Goal: Information Seeking & Learning: Learn about a topic

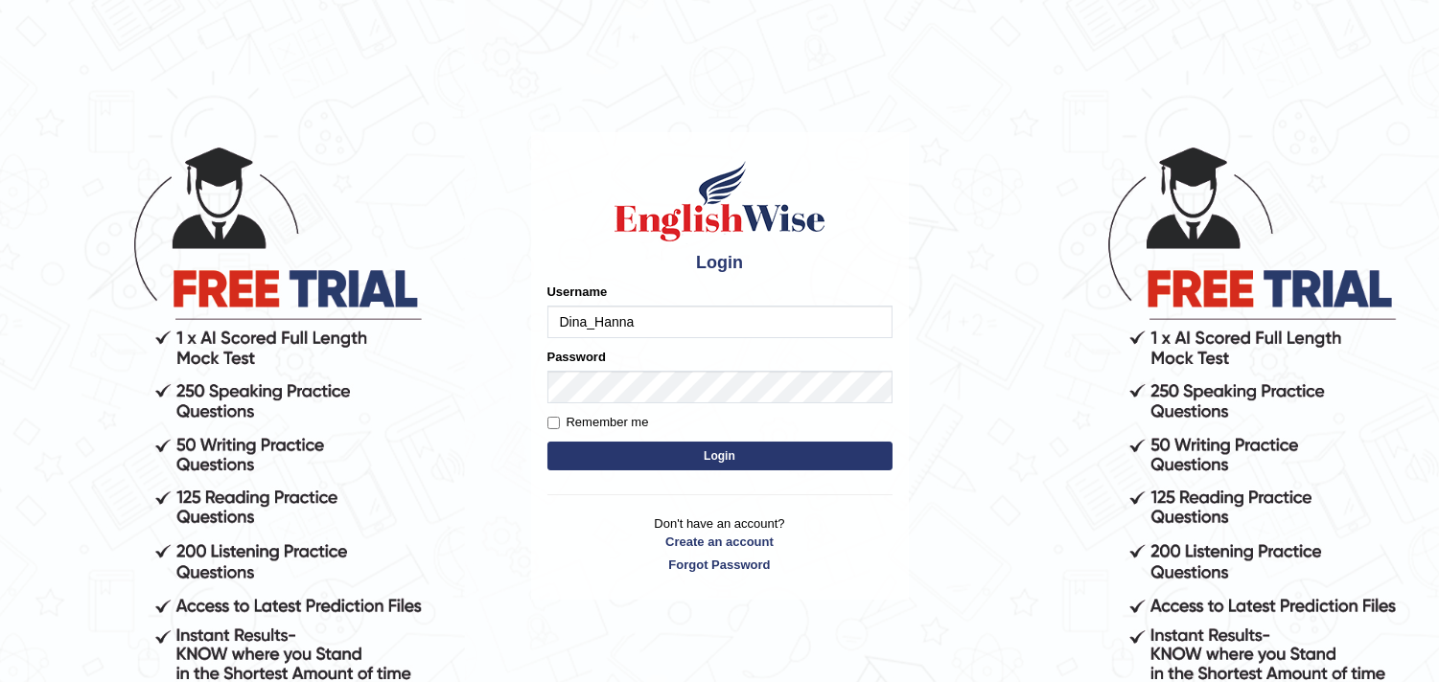
click at [547, 442] on button "Login" at bounding box center [719, 456] width 345 height 29
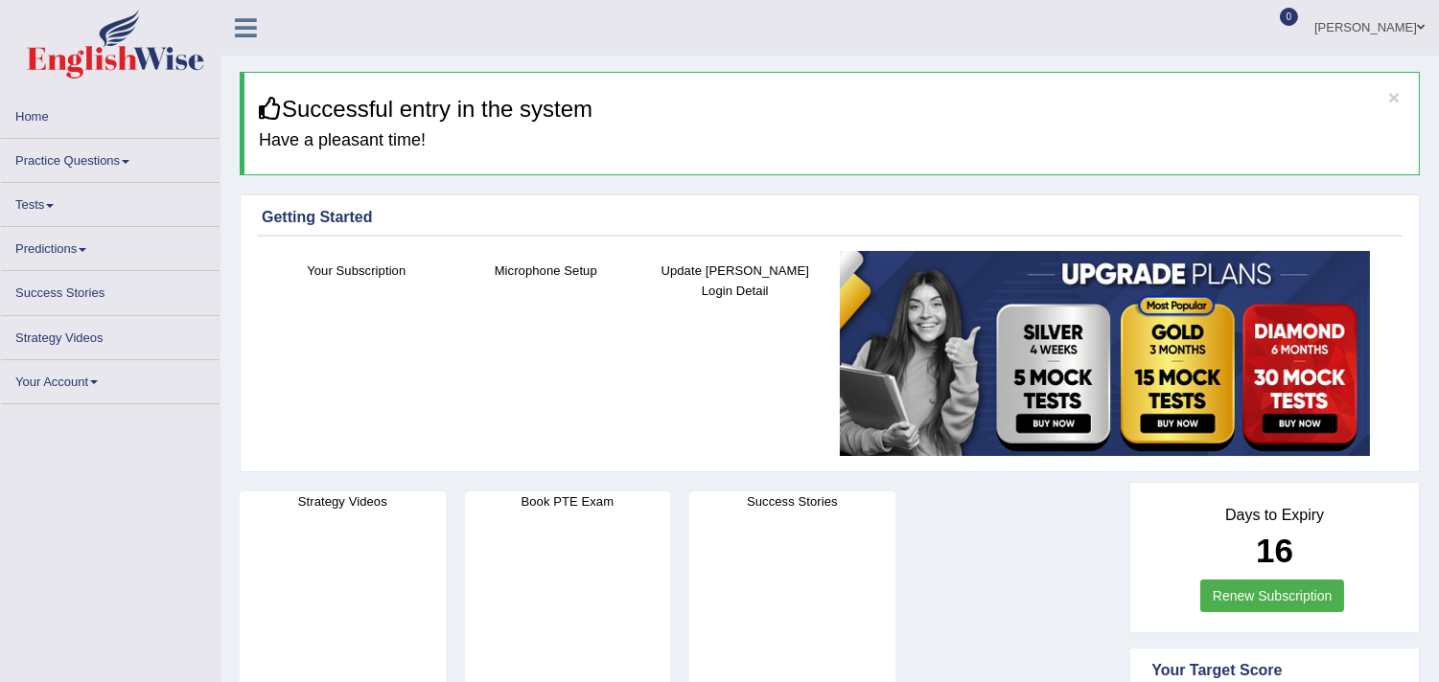
click at [31, 156] on link "Practice Questions" at bounding box center [110, 157] width 219 height 37
click at [77, 159] on link "Practice Questions" at bounding box center [110, 157] width 219 height 37
click at [121, 156] on link "Practice Questions" at bounding box center [110, 157] width 219 height 37
click at [127, 157] on link "Practice Questions" at bounding box center [110, 157] width 219 height 37
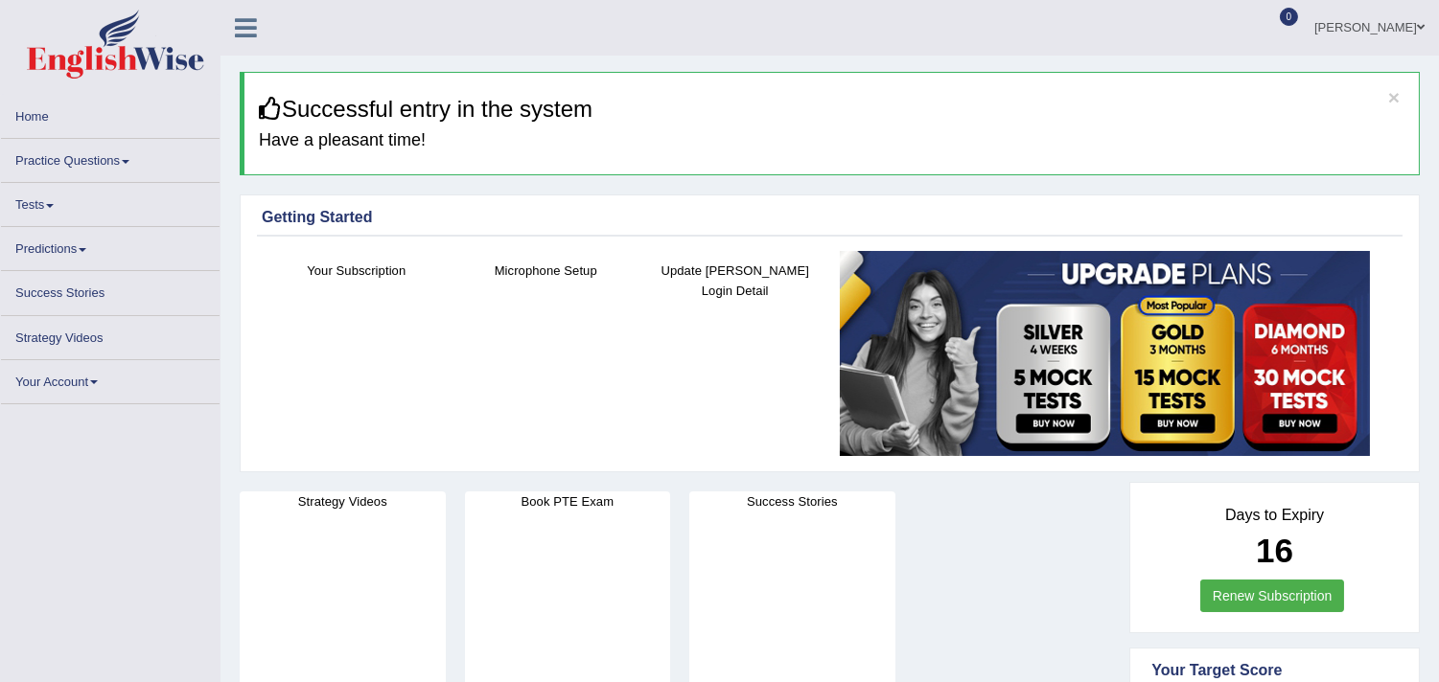
click at [127, 160] on span at bounding box center [126, 162] width 8 height 4
click at [64, 159] on link "Practice Questions" at bounding box center [110, 157] width 219 height 37
click at [127, 161] on span at bounding box center [126, 162] width 8 height 4
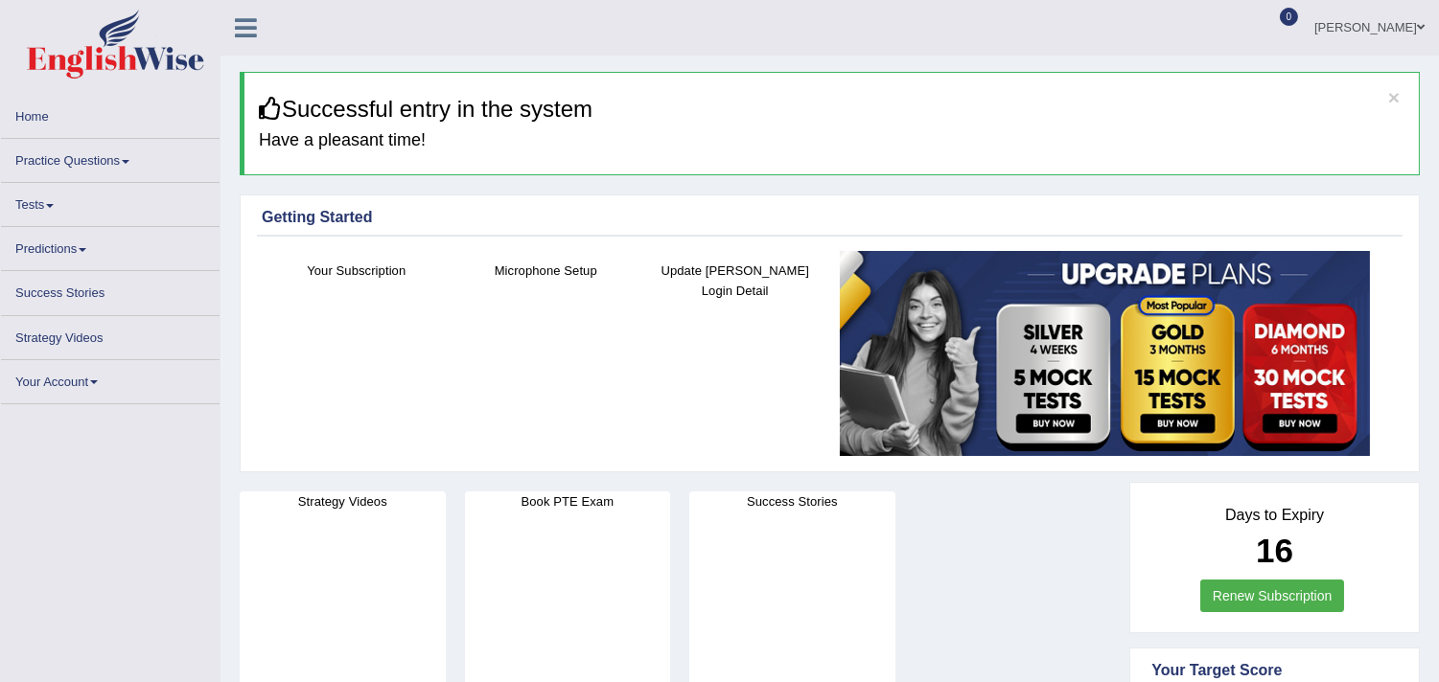
click at [127, 161] on span at bounding box center [126, 162] width 8 height 4
drag, startPoint x: 127, startPoint y: 161, endPoint x: 71, endPoint y: 175, distance: 57.4
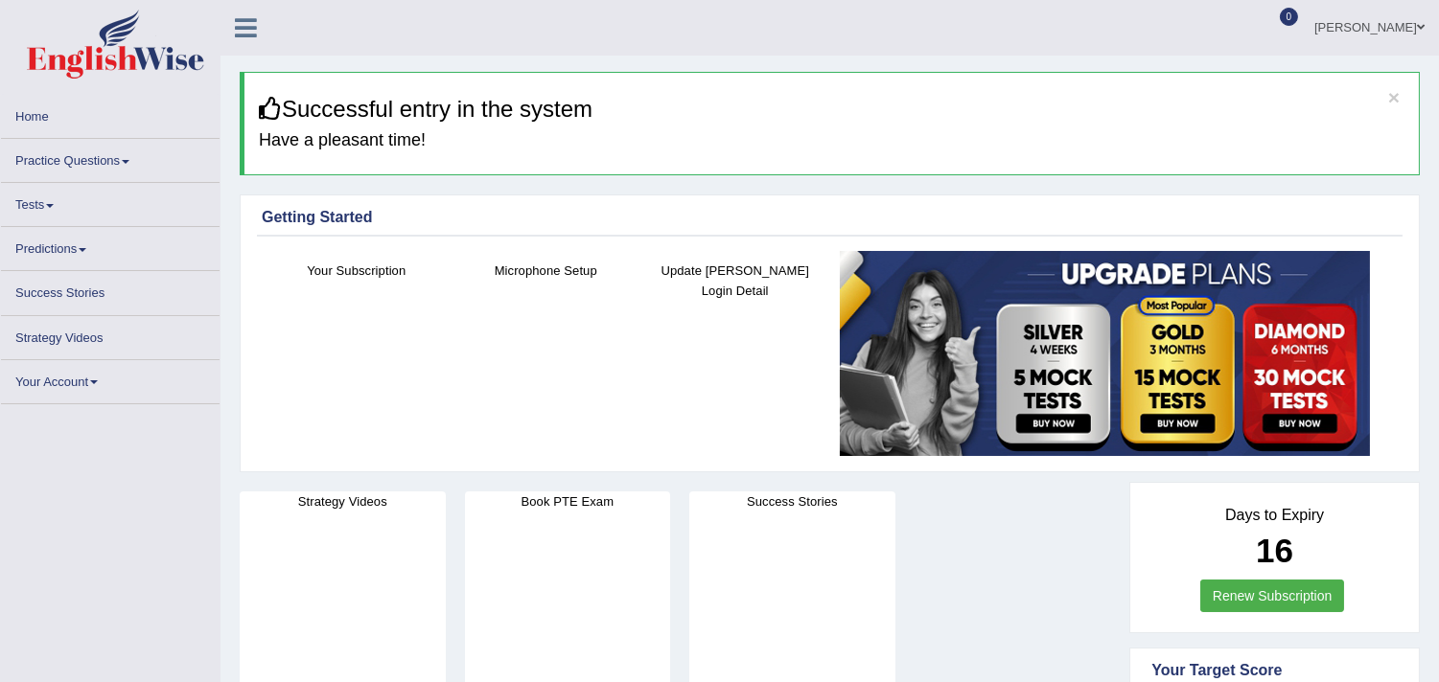
click at [71, 175] on link "Practice Questions" at bounding box center [110, 157] width 219 height 37
click at [63, 159] on link "Practice Questions" at bounding box center [110, 157] width 219 height 37
click at [90, 150] on link "Practice Questions" at bounding box center [110, 157] width 219 height 37
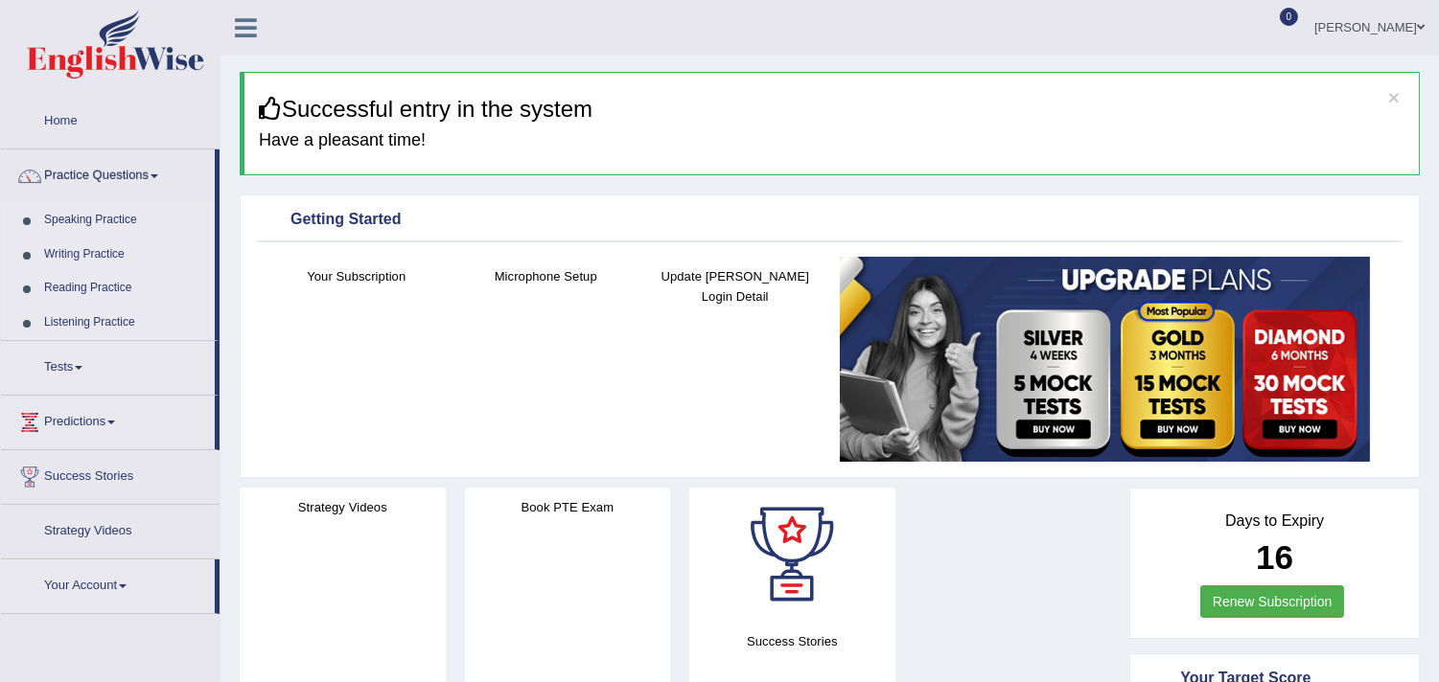
drag, startPoint x: 1452, startPoint y: 496, endPoint x: 1452, endPoint y: 311, distance: 185.0
click at [1438, 311] on html "Toggle navigation Home Practice Questions Speaking Practice Read Aloud Repeat S…" at bounding box center [719, 341] width 1439 height 682
click at [67, 217] on link "Speaking Practice" at bounding box center [124, 220] width 179 height 35
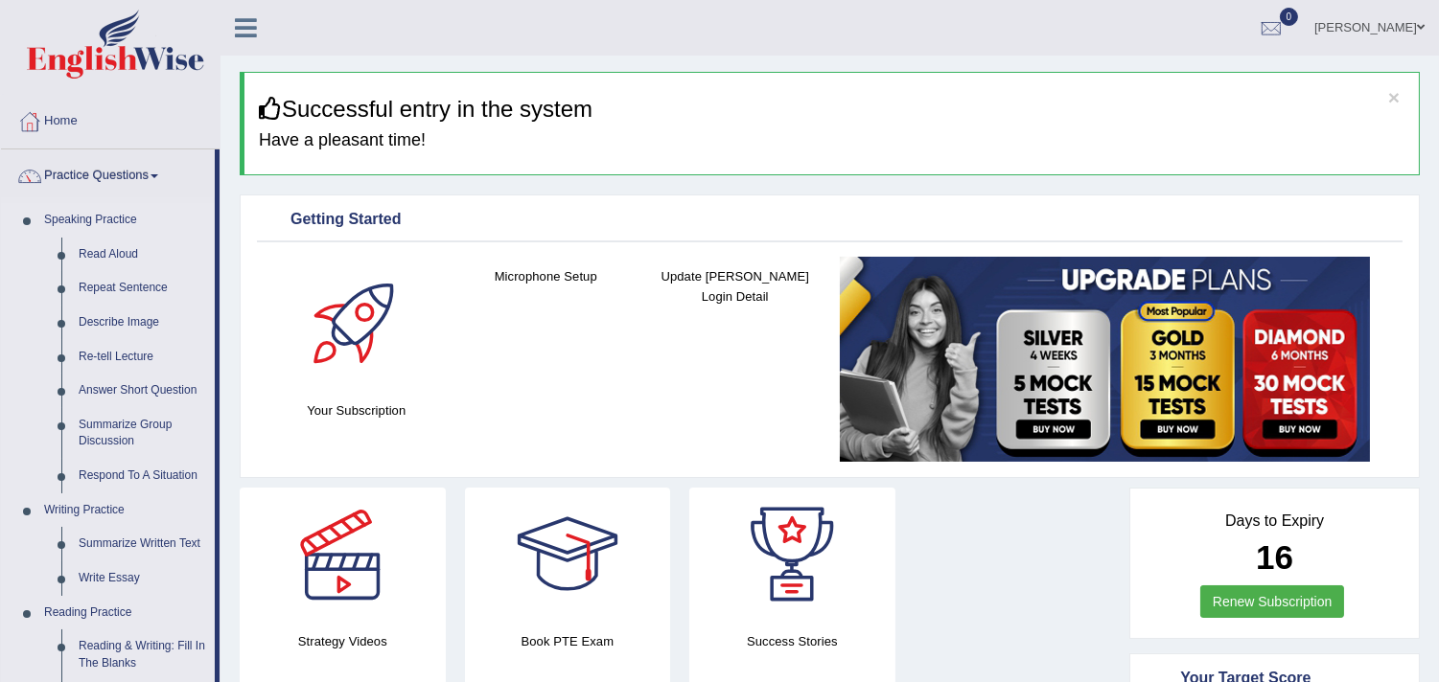
click at [218, 281] on li "Practice Questions Speaking Practice Read Aloud Repeat Sentence Describe Image …" at bounding box center [110, 689] width 219 height 1078
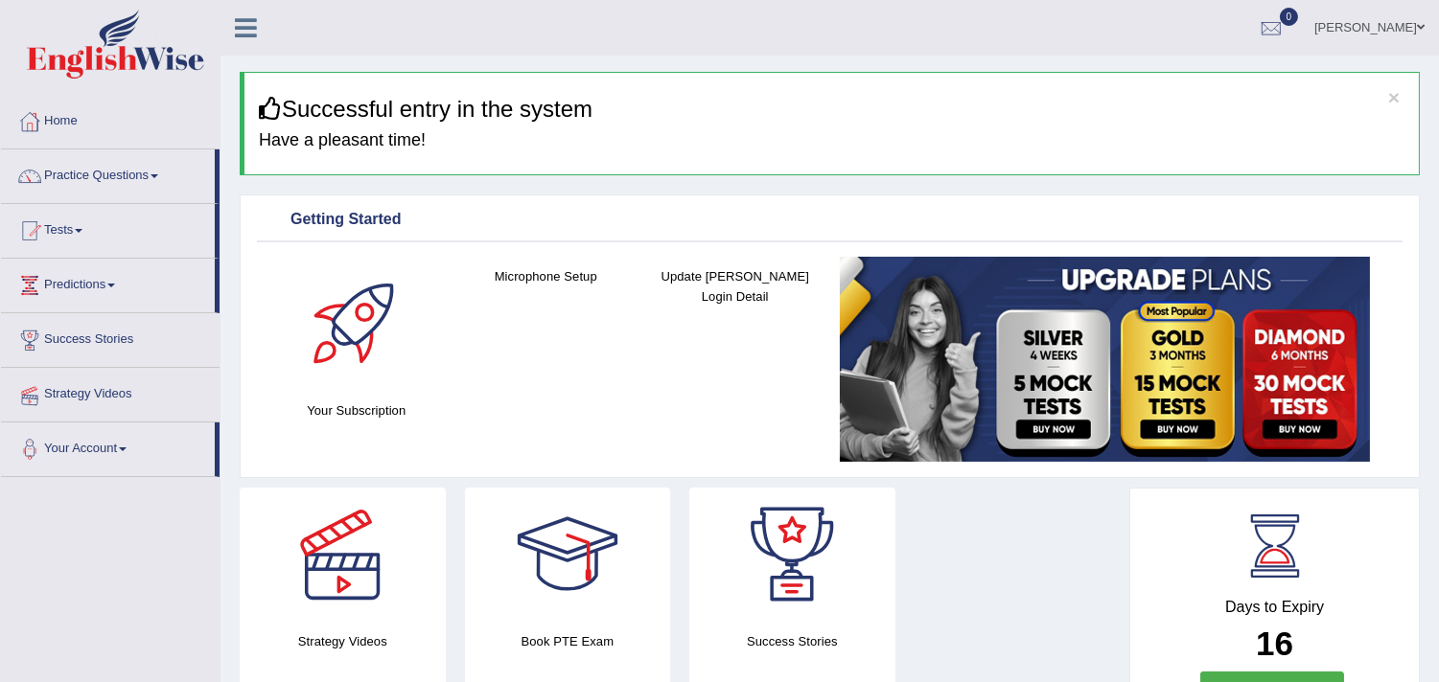
drag, startPoint x: 218, startPoint y: 281, endPoint x: 209, endPoint y: 371, distance: 90.5
click at [209, 371] on ul "Home Practice Questions Speaking Practice Read Aloud Repeat Sentence Describe I…" at bounding box center [110, 286] width 219 height 382
click at [94, 160] on link "Practice Questions" at bounding box center [108, 174] width 214 height 48
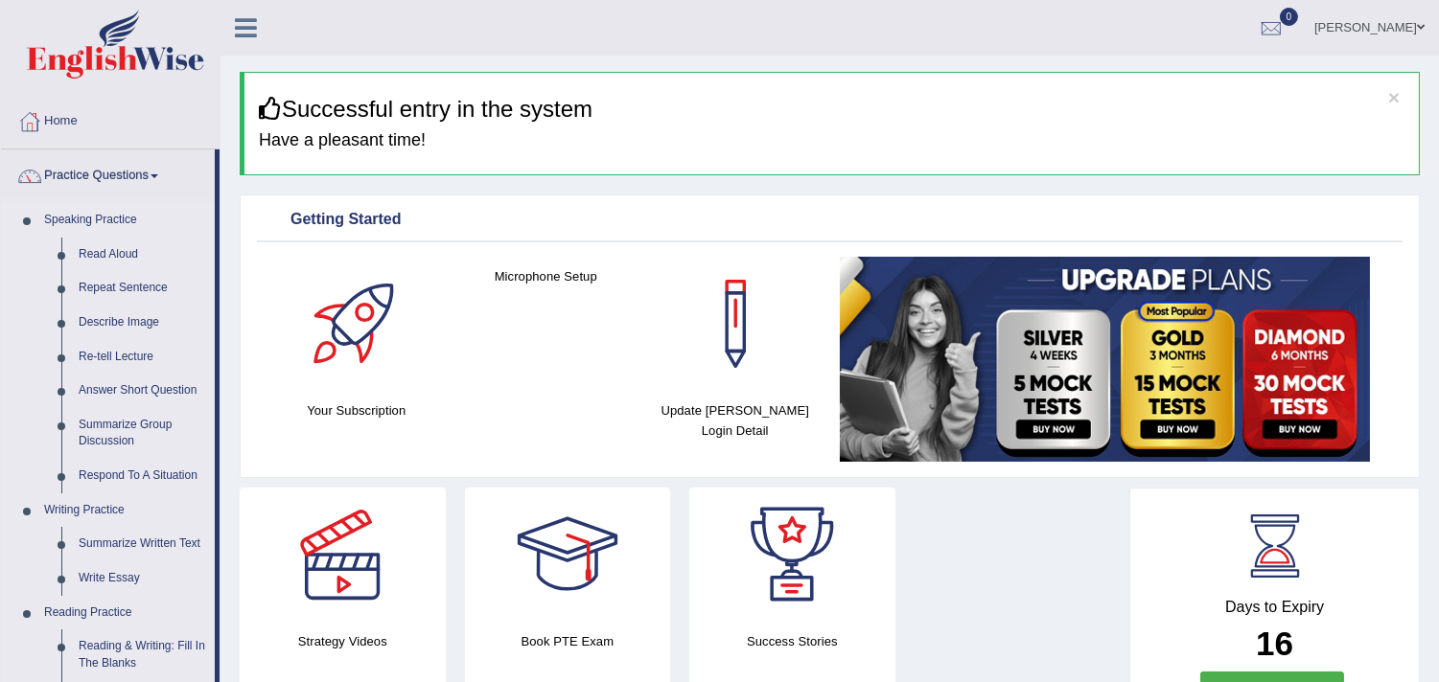
drag, startPoint x: 215, startPoint y: 246, endPoint x: 217, endPoint y: 412, distance: 165.8
click at [217, 412] on li "Practice Questions Speaking Practice Read Aloud Repeat Sentence Describe Image …" at bounding box center [110, 689] width 219 height 1078
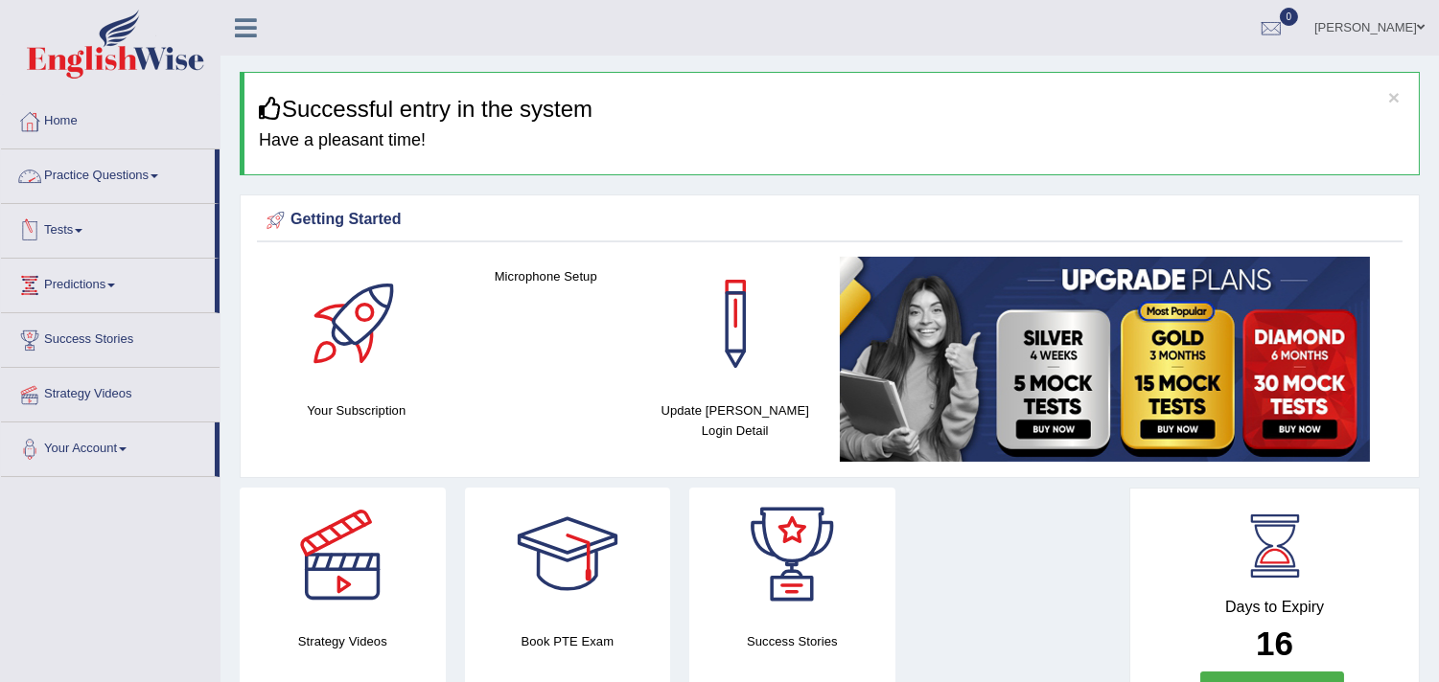
click at [110, 185] on link "Practice Questions" at bounding box center [108, 174] width 214 height 48
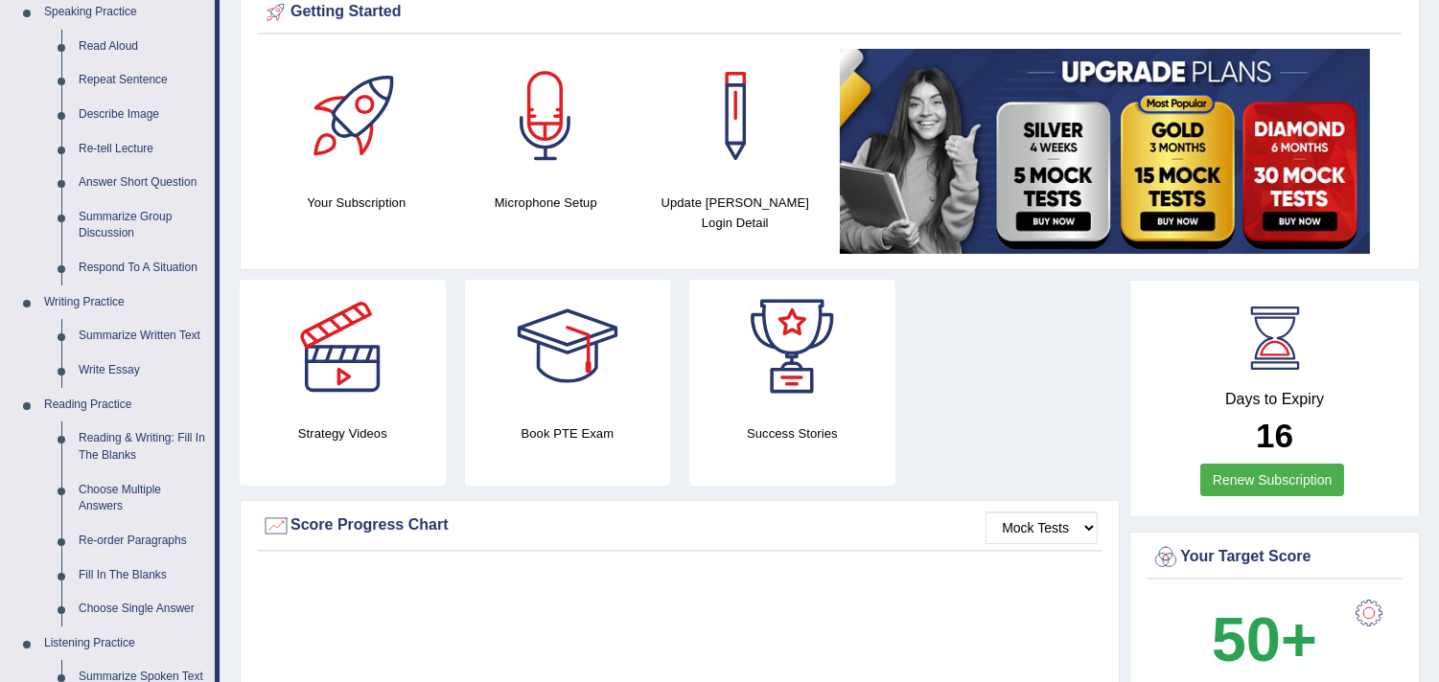
scroll to position [213, 0]
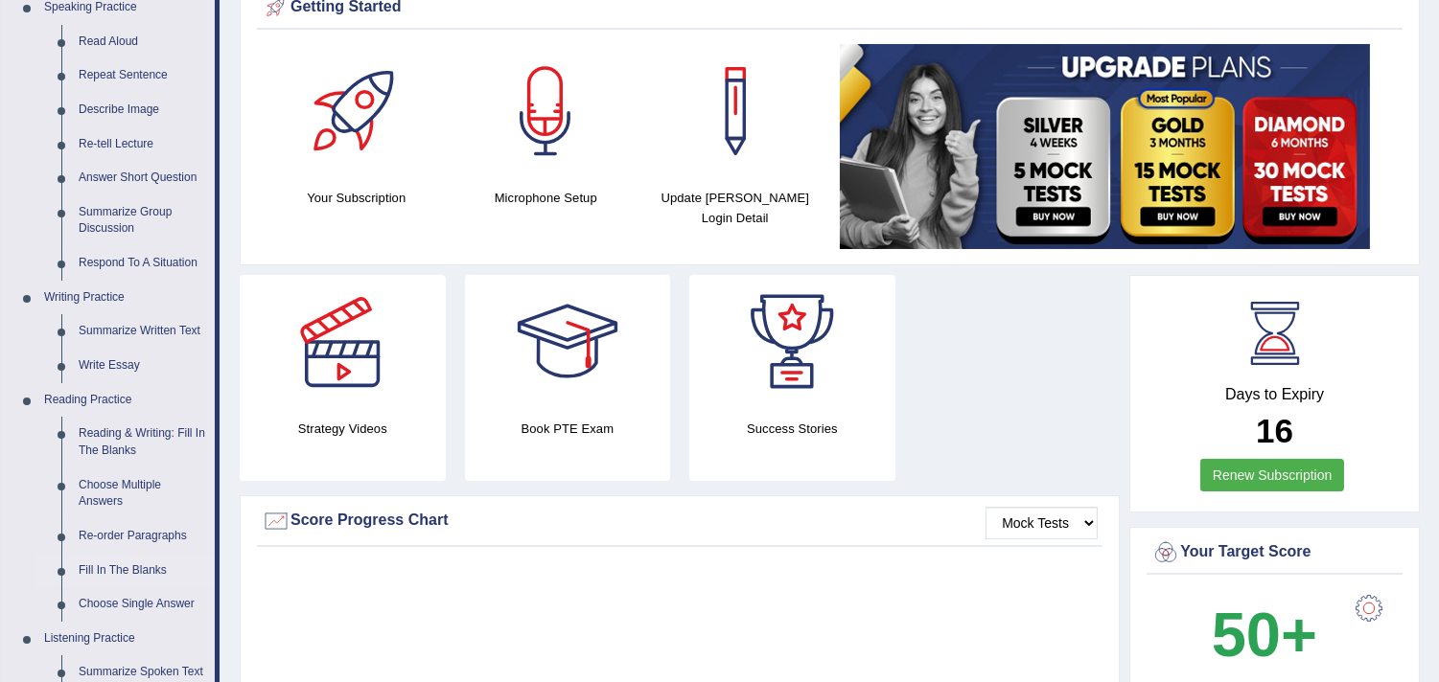
click at [125, 566] on link "Fill In The Blanks" at bounding box center [142, 571] width 145 height 35
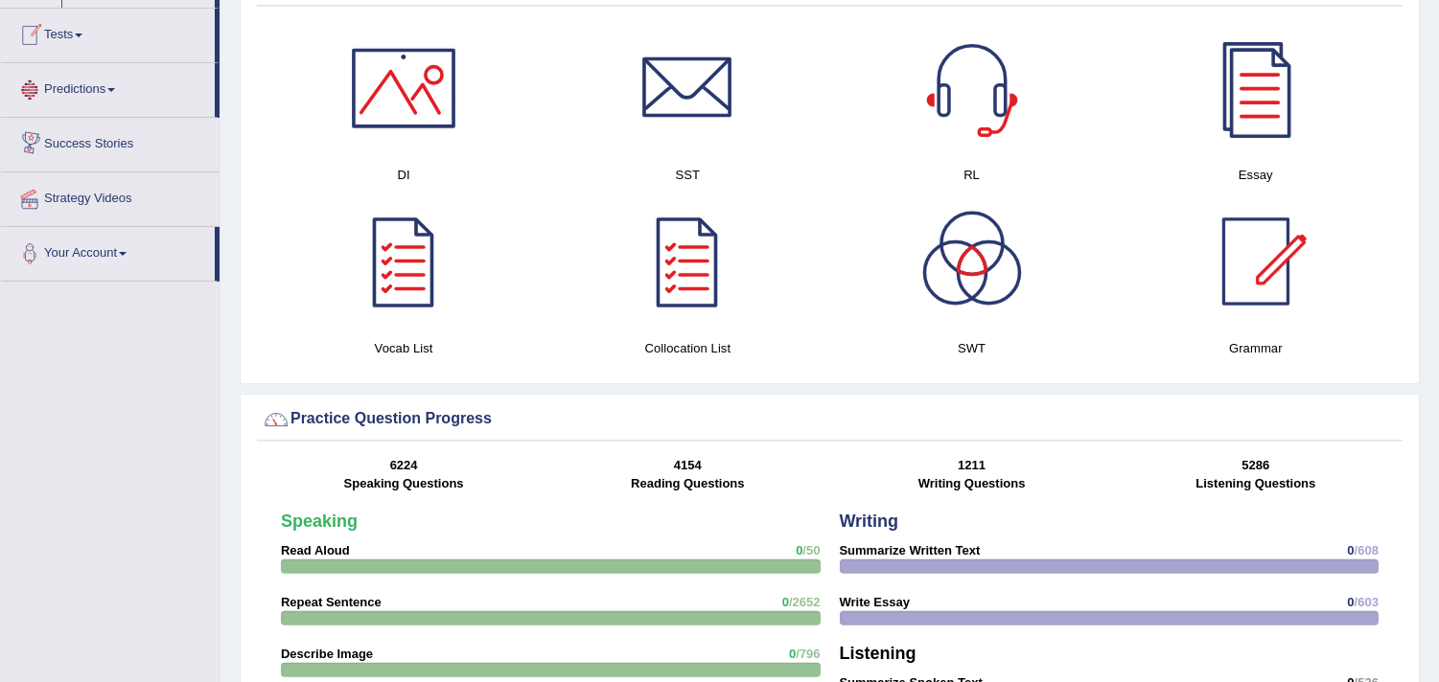
scroll to position [1191, 0]
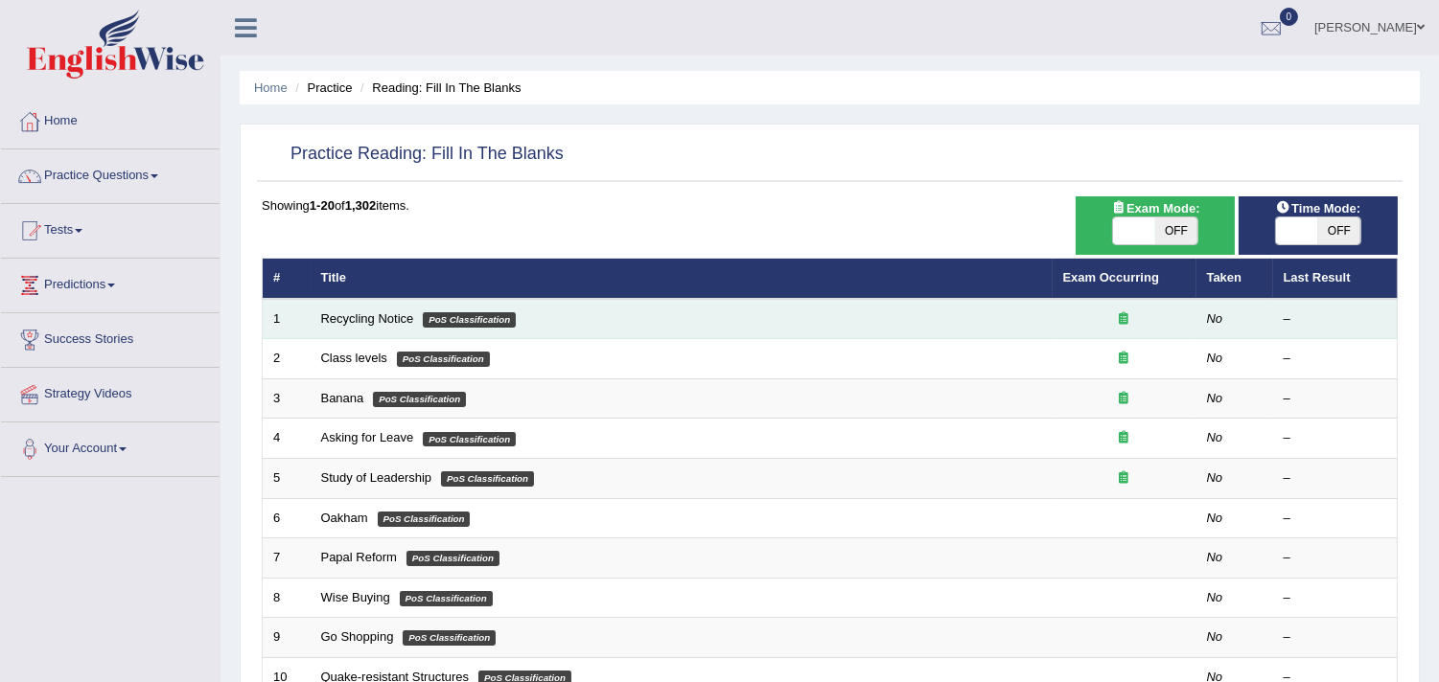
click at [371, 300] on td "Recycling Notice PoS Classification" at bounding box center [682, 319] width 742 height 40
click at [361, 314] on link "Recycling Notice" at bounding box center [367, 319] width 93 height 14
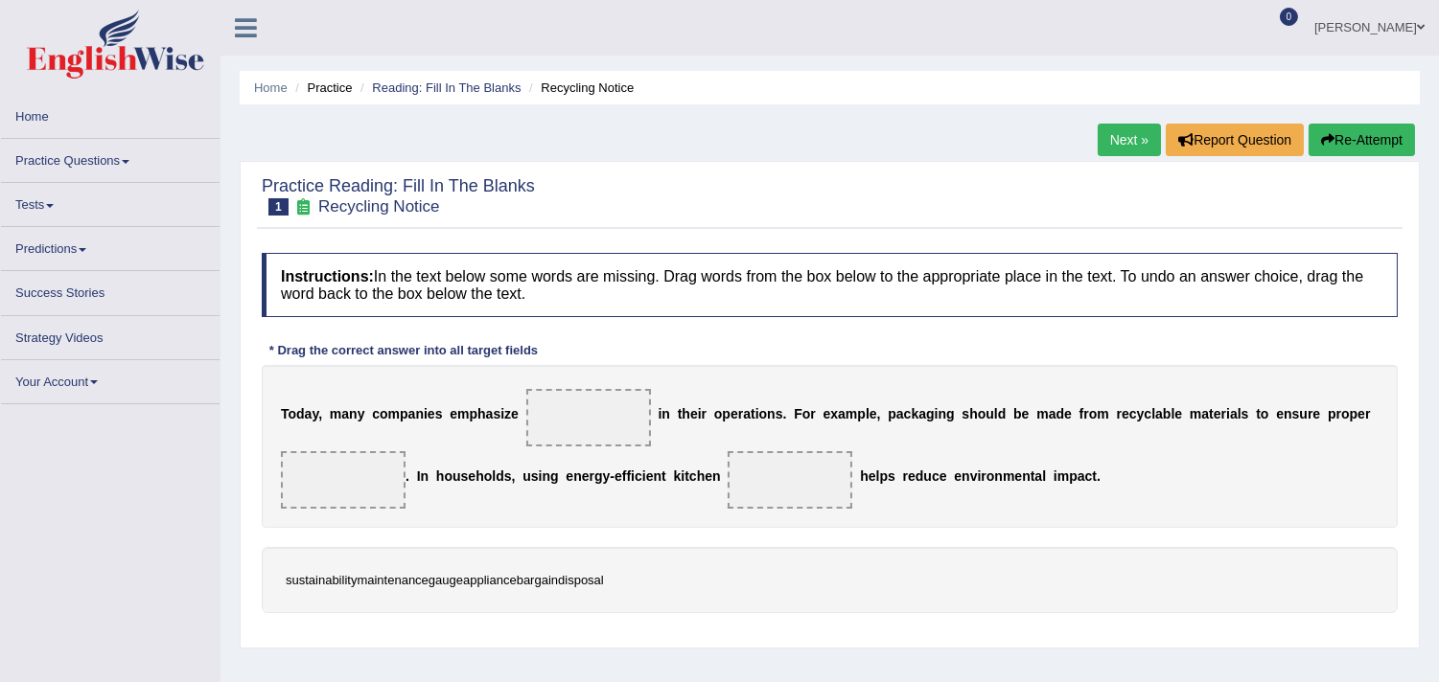
click at [56, 154] on link "Practice Questions" at bounding box center [110, 157] width 219 height 37
click at [15, 110] on link "Home" at bounding box center [110, 113] width 219 height 37
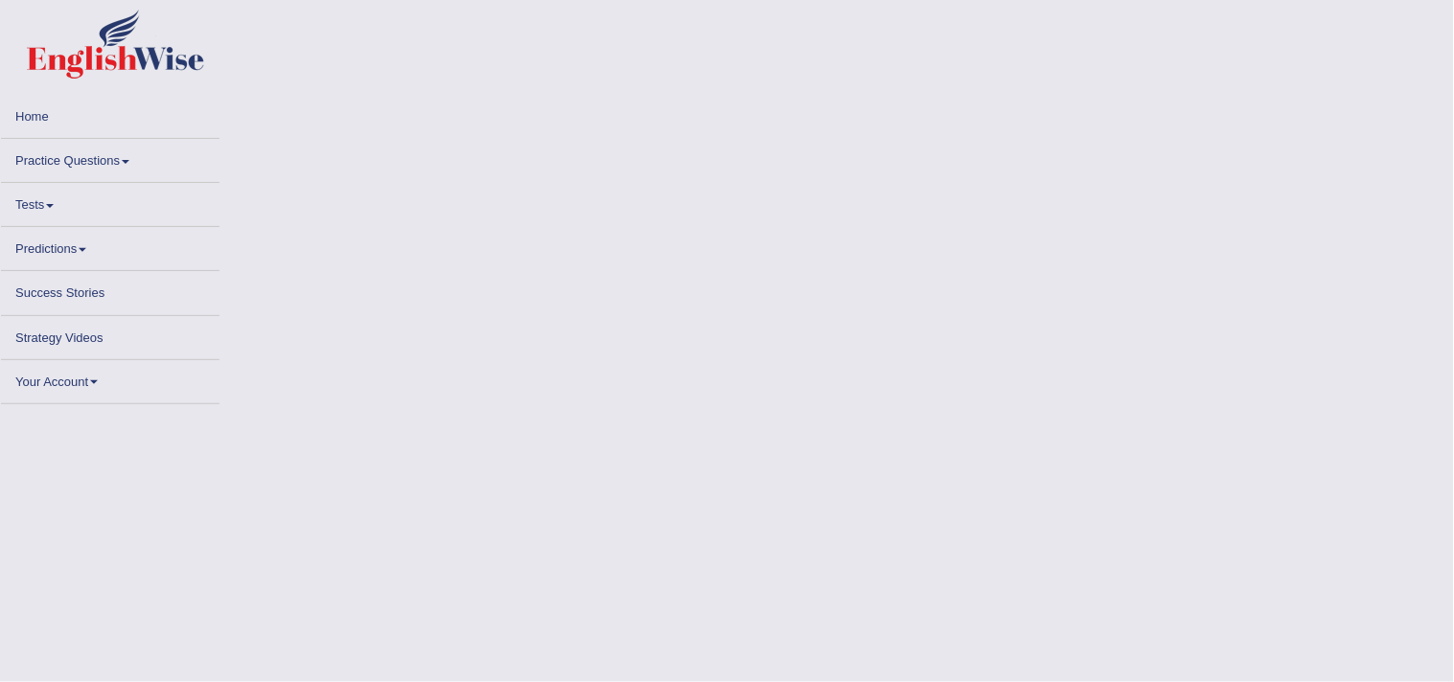
click at [59, 150] on link "Practice Questions" at bounding box center [110, 157] width 219 height 37
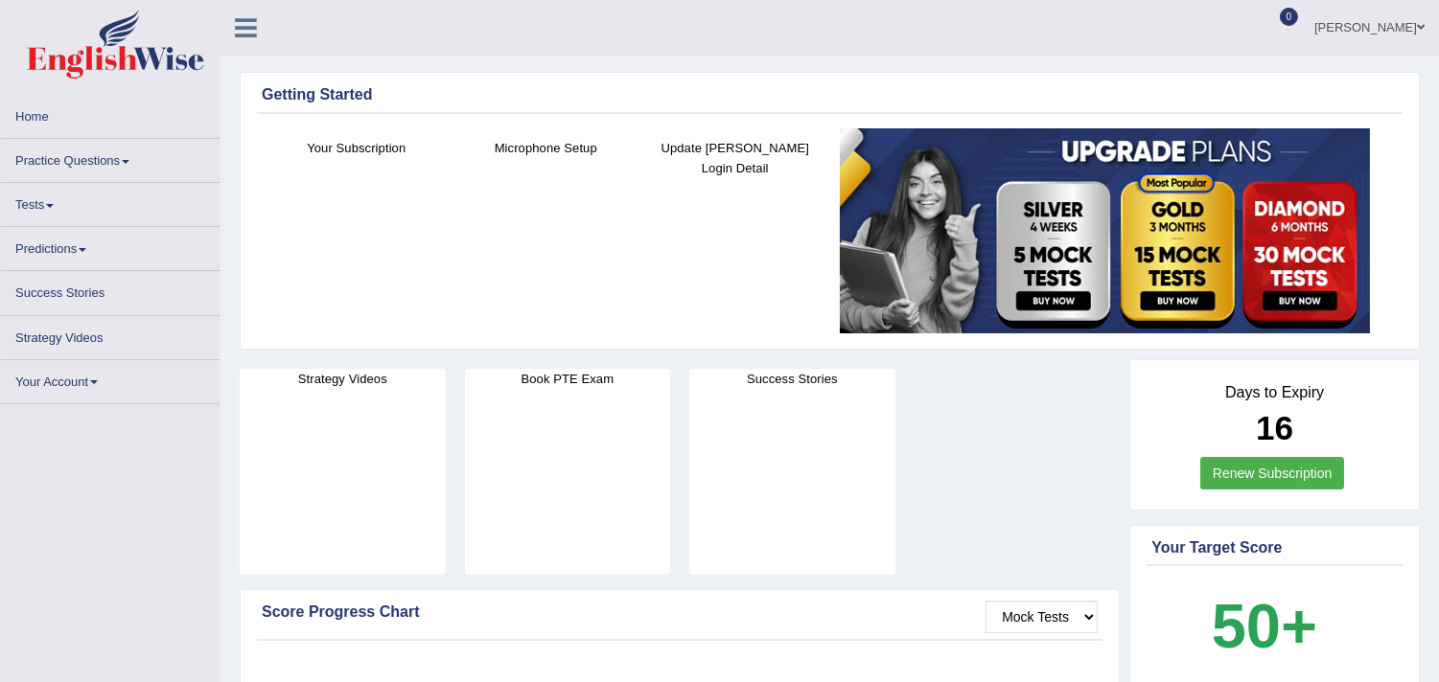
click at [78, 164] on link "Practice Questions" at bounding box center [110, 157] width 219 height 37
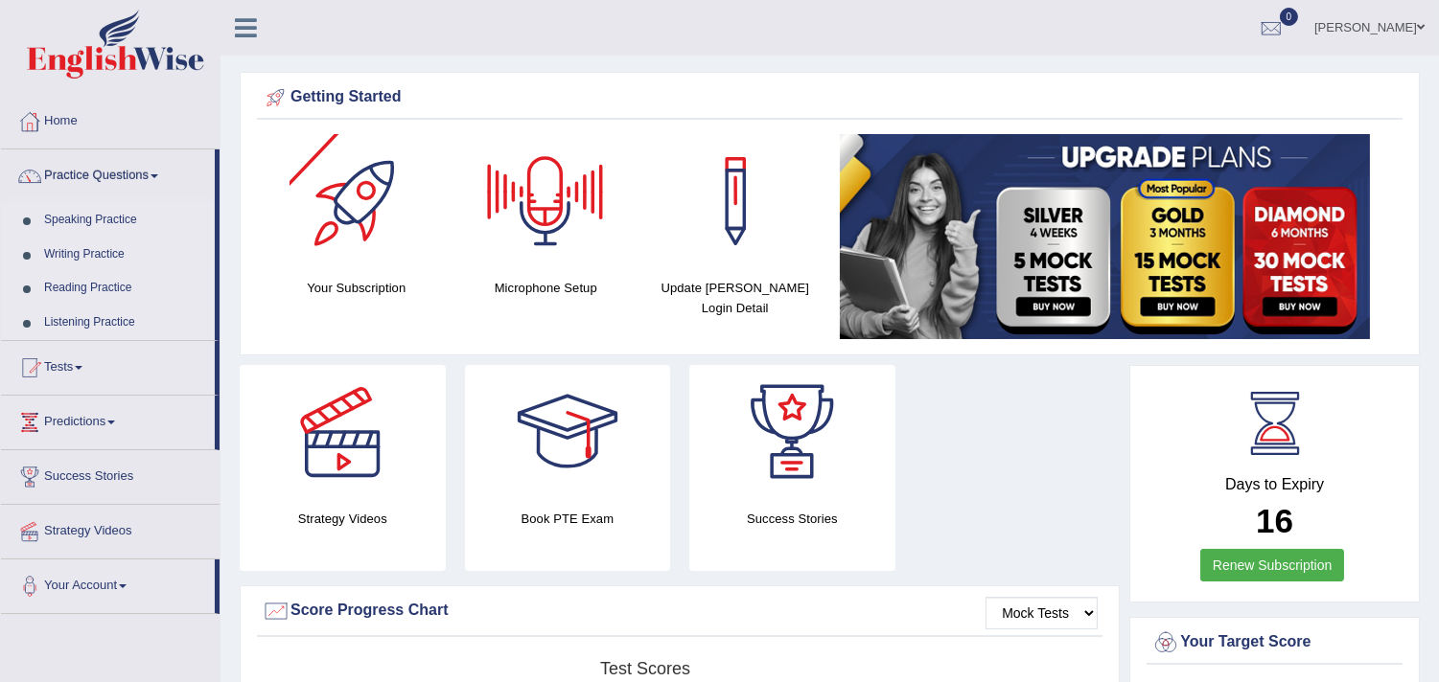
click at [98, 284] on link "Reading Practice" at bounding box center [124, 288] width 179 height 35
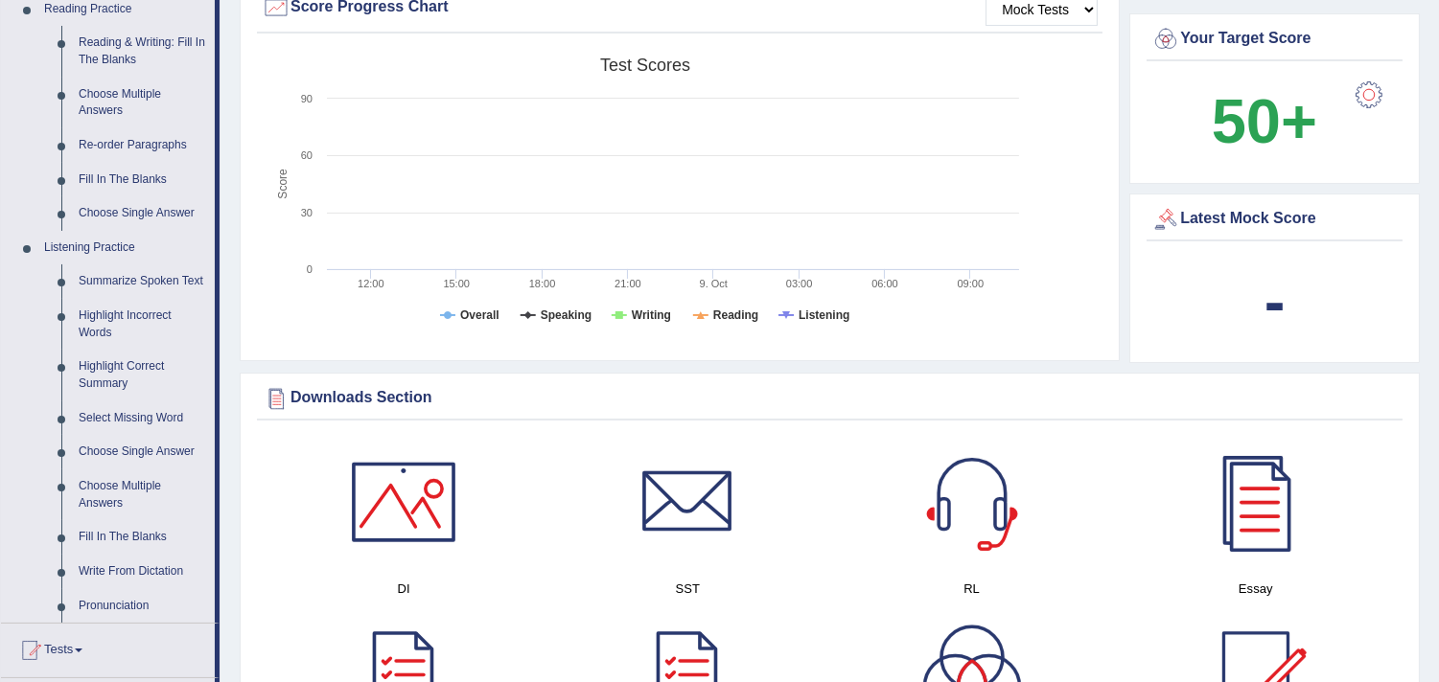
scroll to position [613, 0]
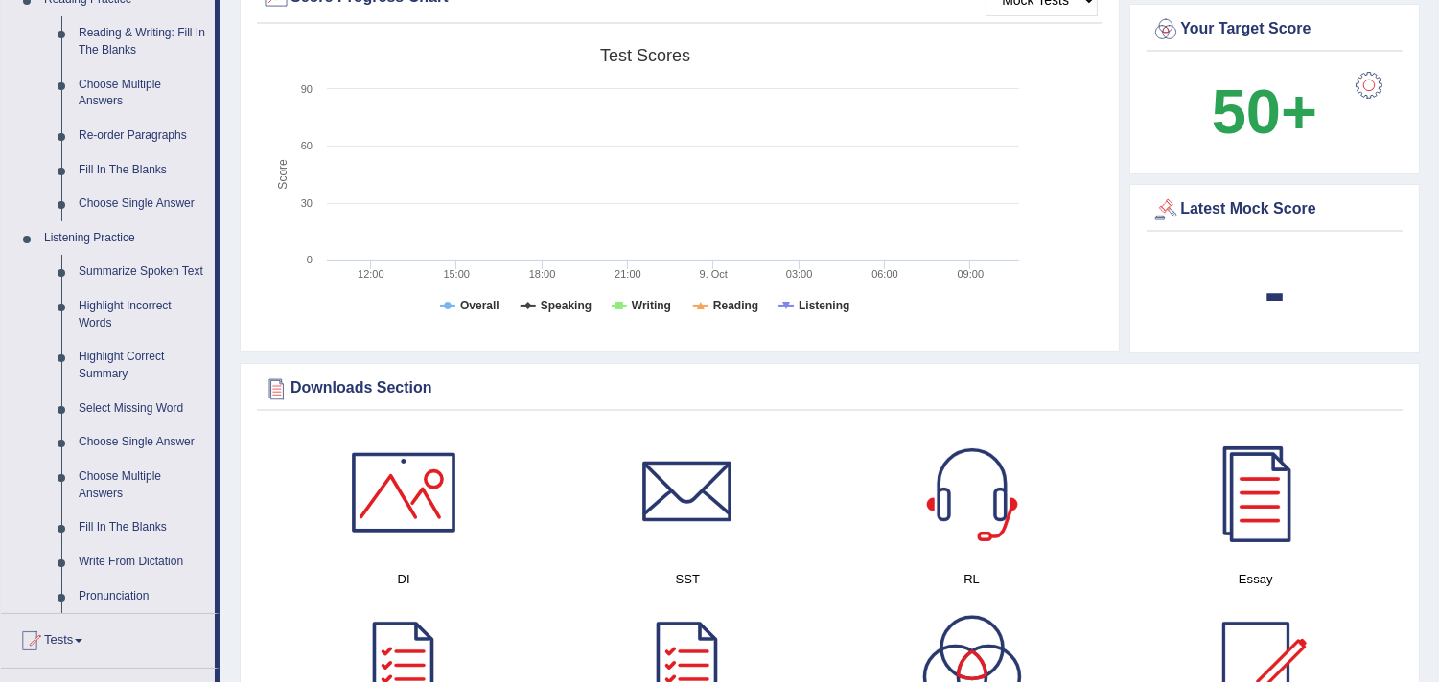
drag, startPoint x: 217, startPoint y: 433, endPoint x: 217, endPoint y: 531, distance: 97.8
click at [217, 531] on li "Practice Questions Speaking Practice Read Aloud Repeat Sentence Describe Image …" at bounding box center [110, 75] width 219 height 1078
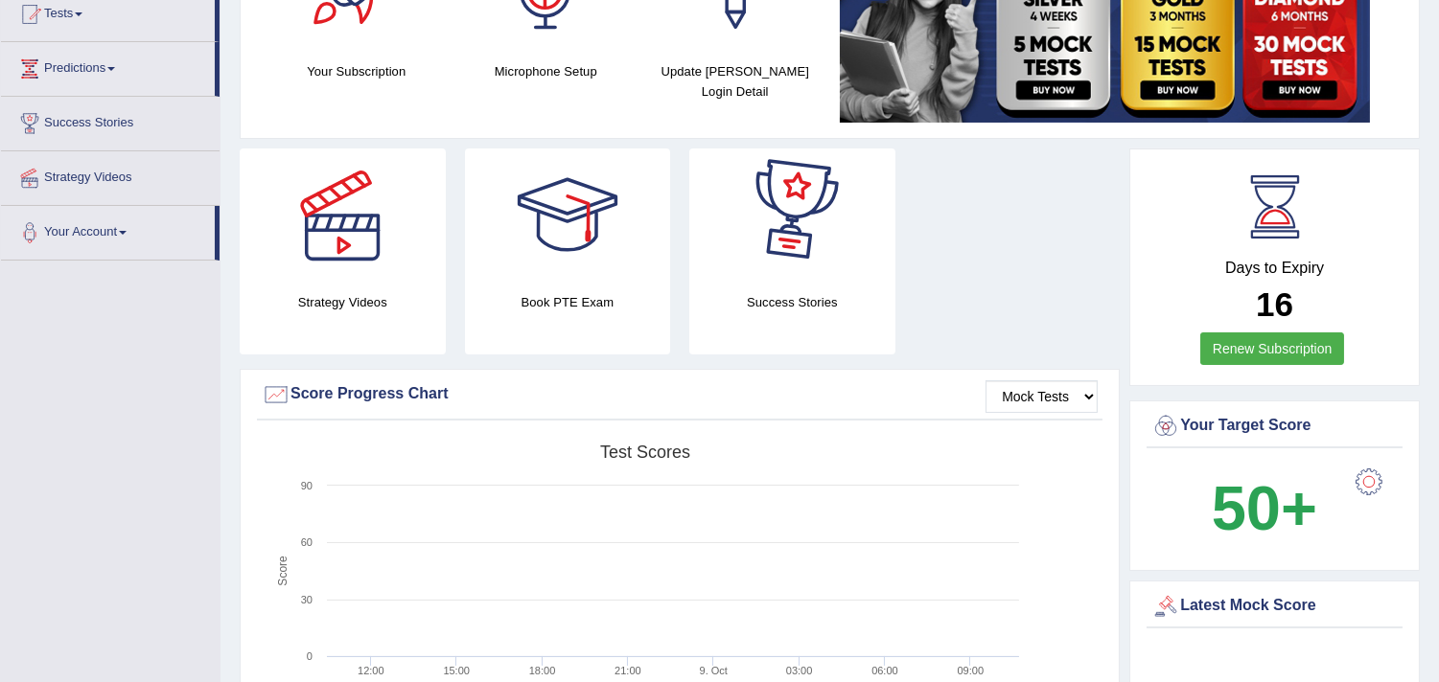
scroll to position [0, 0]
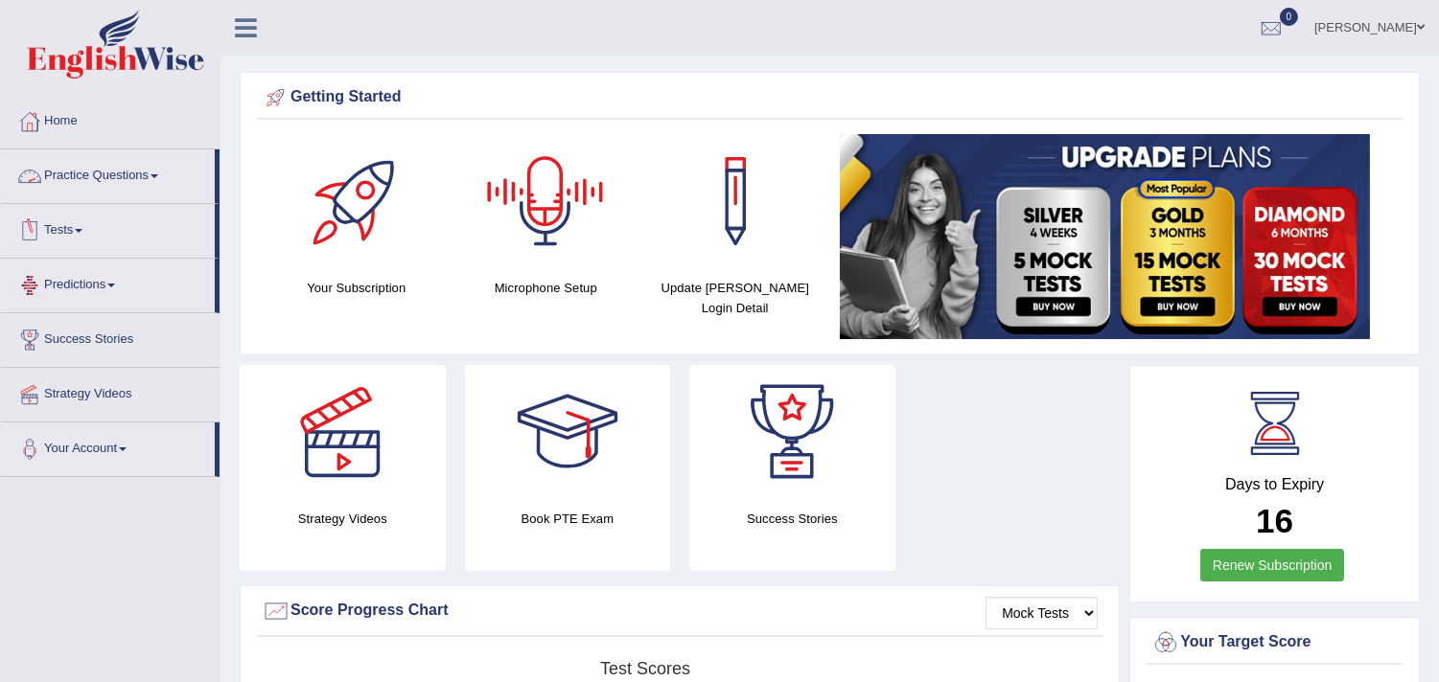
click at [132, 174] on link "Practice Questions" at bounding box center [108, 174] width 214 height 48
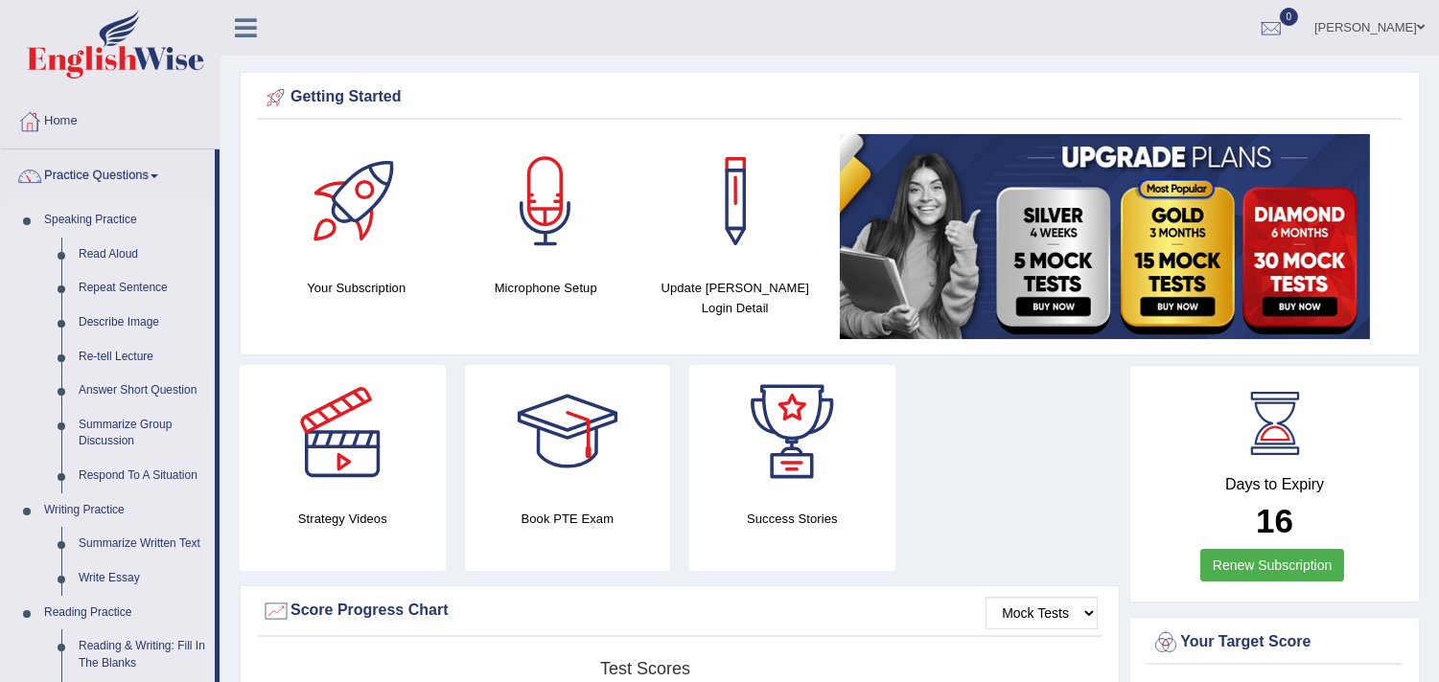
drag, startPoint x: 14, startPoint y: 389, endPoint x: 35, endPoint y: 397, distance: 21.5
click at [35, 397] on li "Speaking Practice Read Aloud Repeat Sentence Describe Image Re-tell Lecture Ans…" at bounding box center [108, 348] width 214 height 290
drag, startPoint x: 215, startPoint y: 237, endPoint x: 214, endPoint y: 428, distance: 191.7
click at [214, 428] on li "Practice Questions Speaking Practice Read Aloud Repeat Sentence Describe Image …" at bounding box center [110, 689] width 219 height 1078
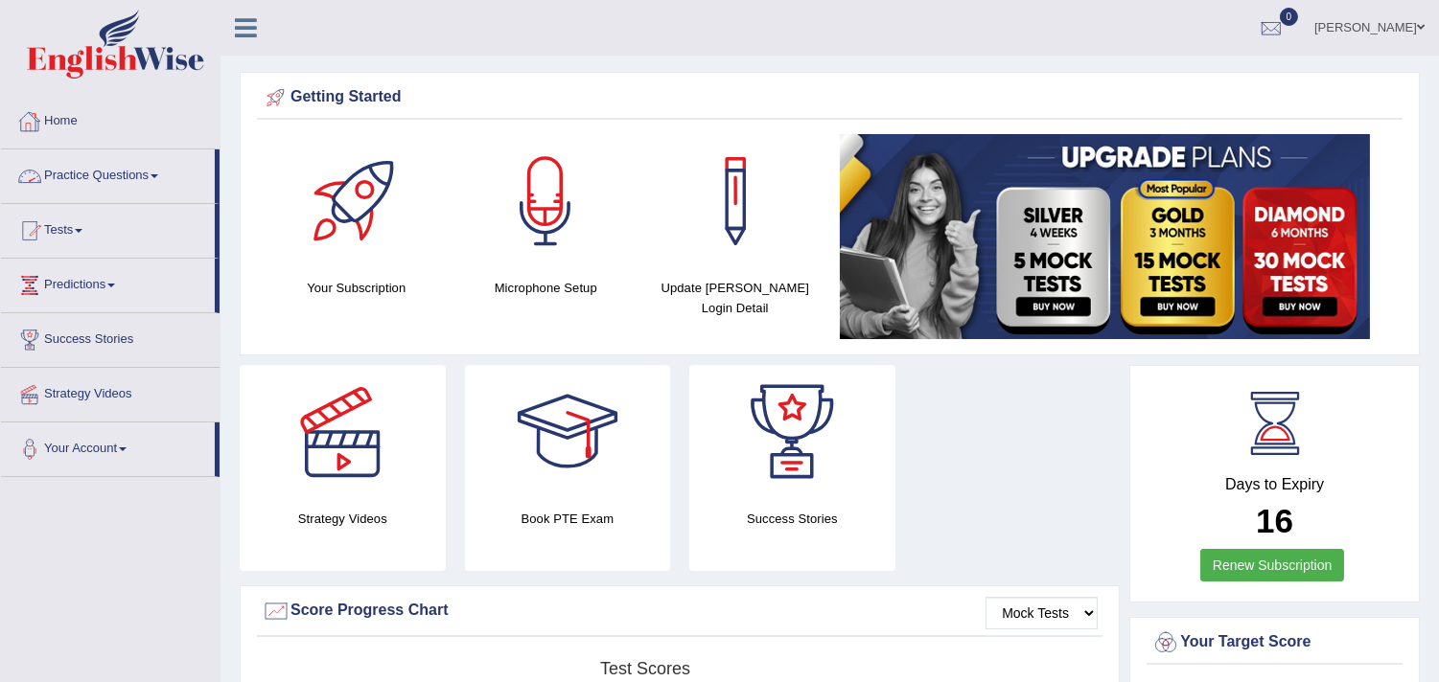
click at [120, 177] on link "Practice Questions" at bounding box center [108, 174] width 214 height 48
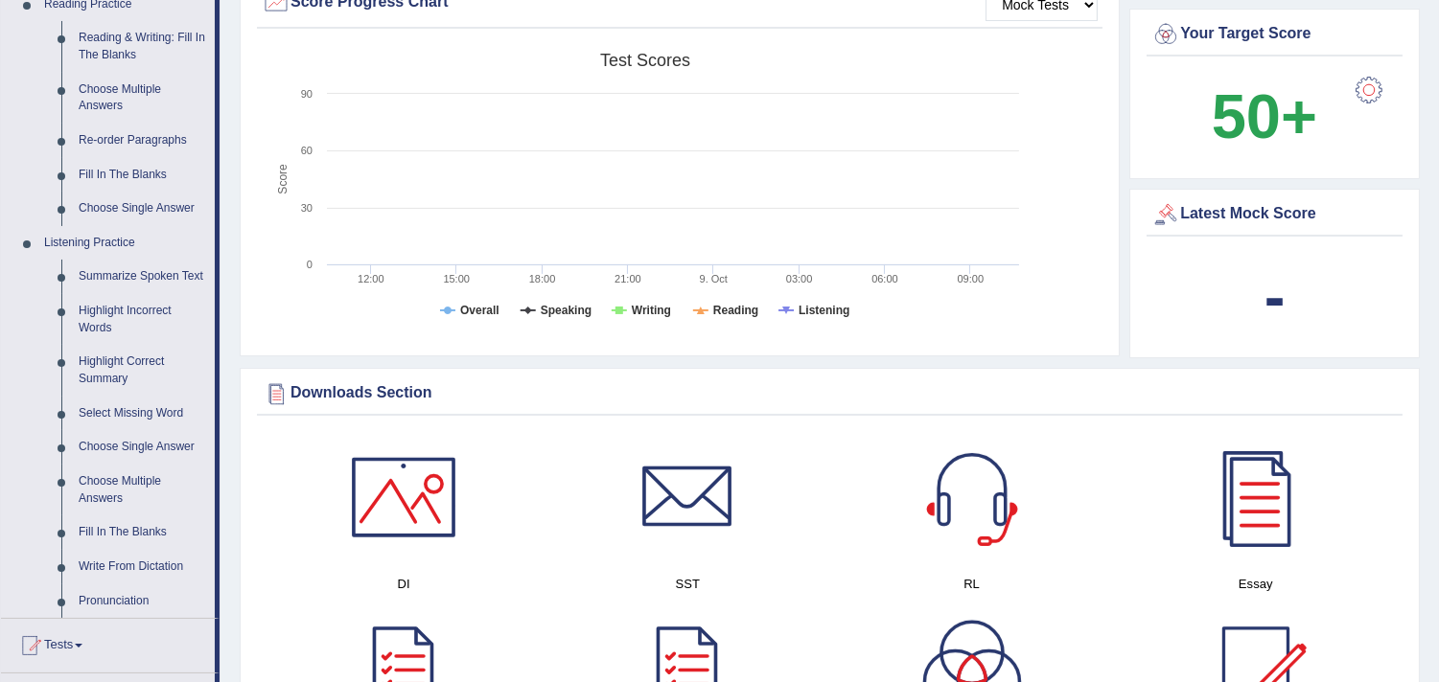
scroll to position [621, 0]
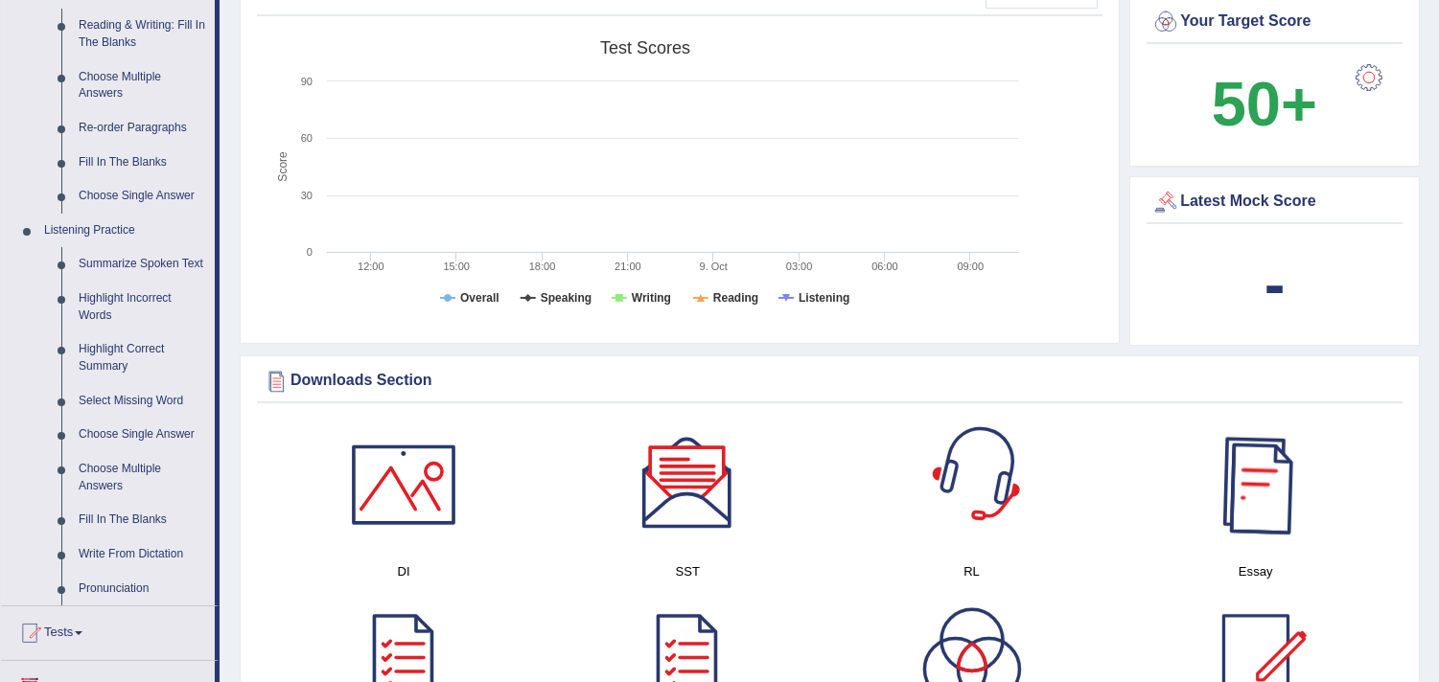
click at [1258, 483] on div at bounding box center [1256, 485] width 134 height 134
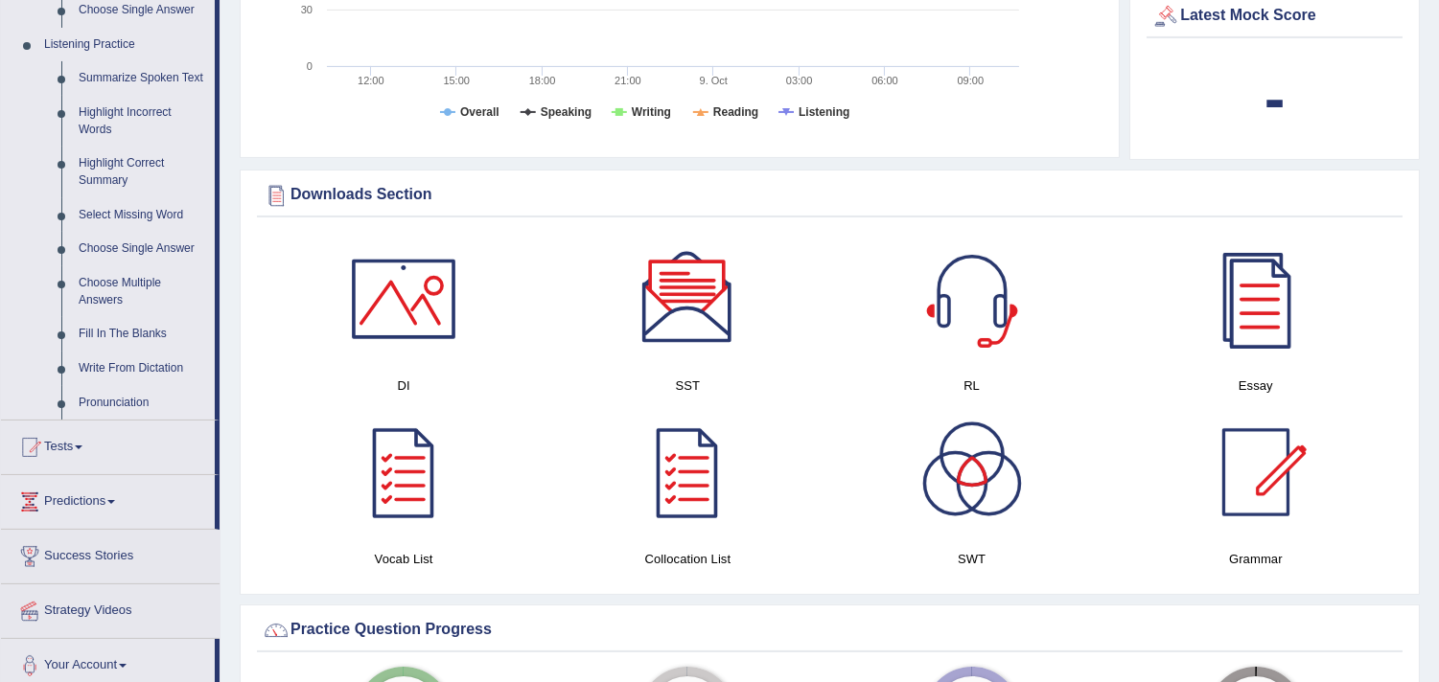
scroll to position [851, 0]
